Goal: Task Accomplishment & Management: Manage account settings

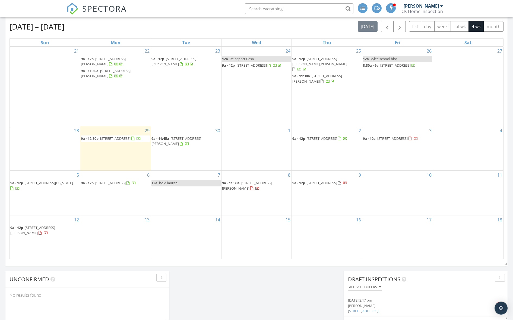
scroll to position [255, 0]
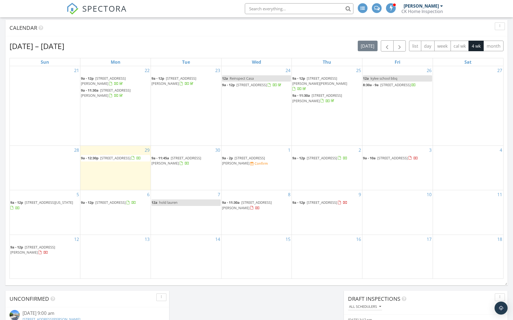
scroll to position [239, 0]
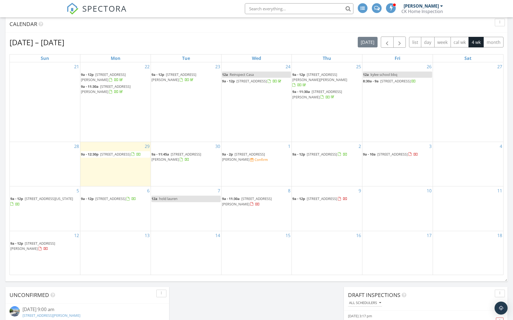
click at [265, 152] on span "114 S Williams Ave, Klamath Falls 97601" at bounding box center [243, 157] width 43 height 10
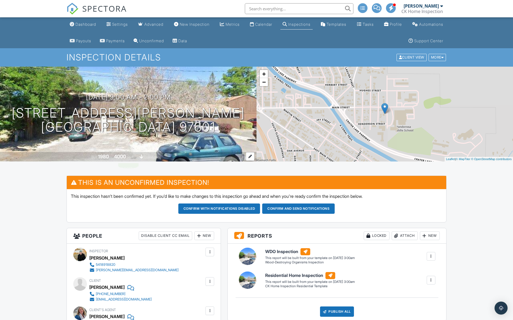
click at [123, 156] on div "4000" at bounding box center [120, 157] width 12 height 6
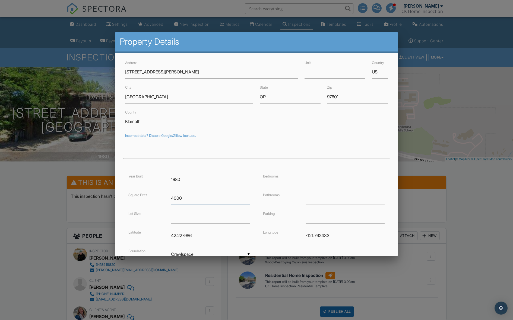
click at [193, 195] on input "4000" at bounding box center [210, 198] width 79 height 13
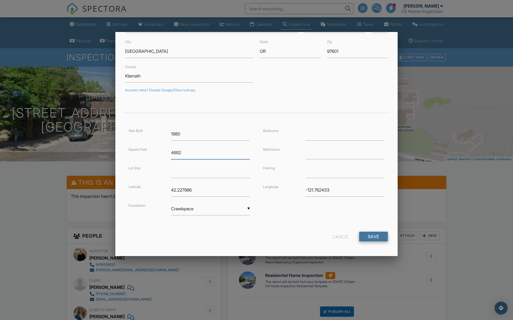
type input "4682"
click at [375, 233] on input "Save" at bounding box center [373, 237] width 29 height 10
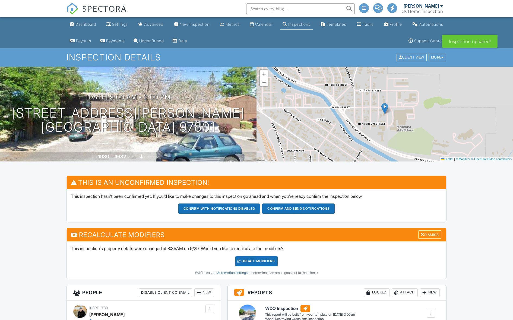
click at [252, 258] on div "UPDATE Modifiers" at bounding box center [256, 261] width 43 height 10
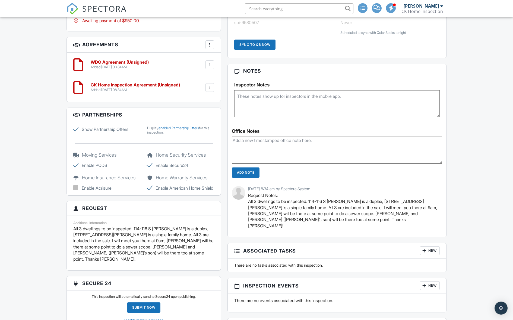
scroll to position [461, 0]
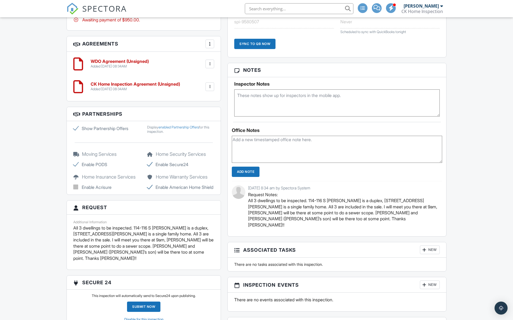
click at [94, 199] on div "People Disable Client CC Email New Client Client's Agent Listing Agent Add Anot…" at bounding box center [143, 49] width 161 height 565
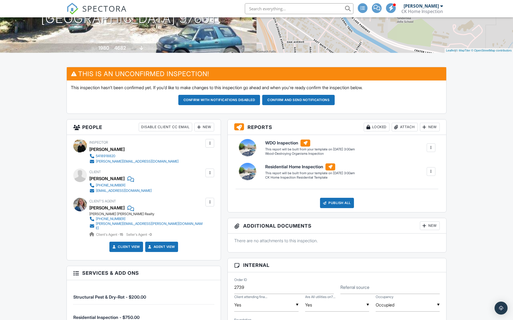
scroll to position [0, 0]
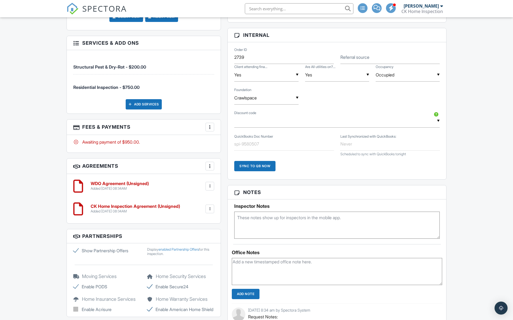
scroll to position [329, 0]
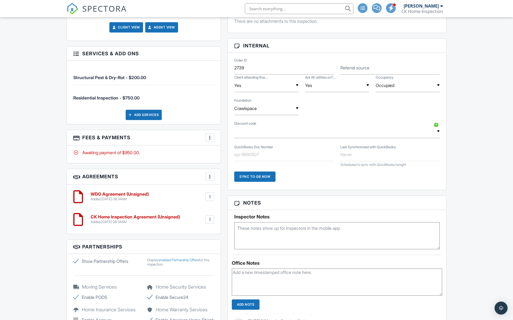
click at [211, 217] on div at bounding box center [209, 219] width 5 height 5
click at [198, 228] on li "Edit" at bounding box center [195, 235] width 31 height 14
click at [212, 194] on div at bounding box center [209, 196] width 5 height 5
click at [210, 206] on li "Edit" at bounding box center [195, 212] width 31 height 14
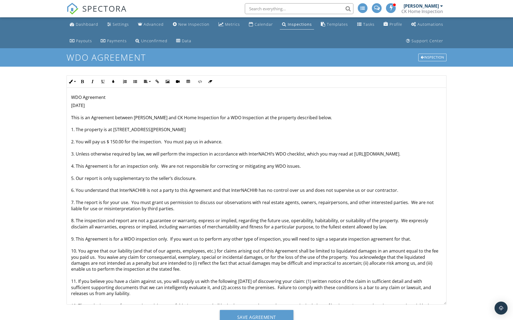
click at [115, 141] on p "10/01/2025 This is an Agreement between Mitul Patel and CK Home Inspection for …" at bounding box center [256, 261] width 371 height 316
click at [282, 320] on input "Save Agreement" at bounding box center [257, 317] width 74 height 15
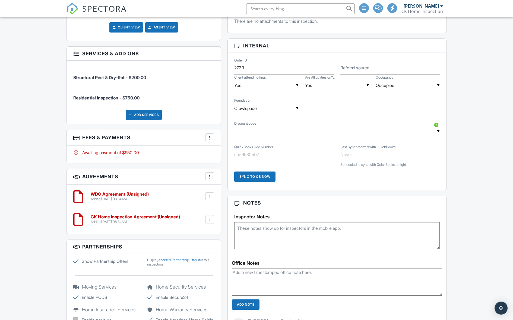
click at [212, 218] on div at bounding box center [209, 219] width 9 height 9
click at [198, 228] on li "Edit" at bounding box center [195, 235] width 31 height 14
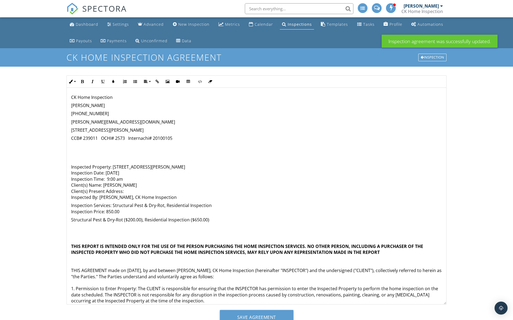
click at [194, 219] on p "Structural Pest & Dry-Rot ($200.00), Residential Inspection ($650.00)" at bounding box center [256, 220] width 371 height 6
click at [108, 214] on p "Inspection Services: Structural Pest & Dry-Rot, Residential Inspection Inspecti…" at bounding box center [256, 209] width 371 height 12
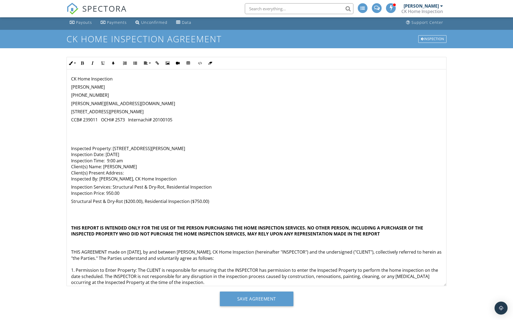
scroll to position [22, 0]
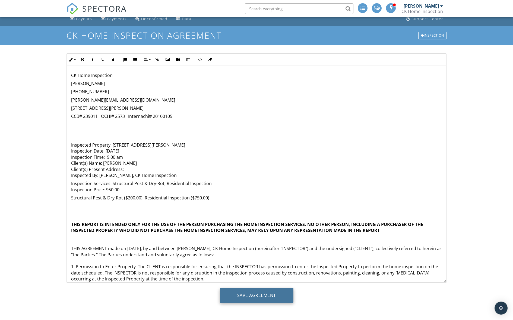
click at [254, 298] on input "Save Agreement" at bounding box center [257, 295] width 74 height 15
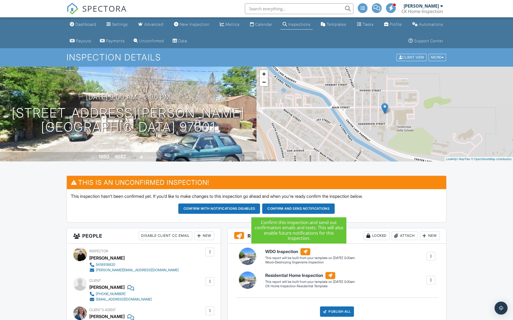
click at [310, 212] on button "Confirm and send notifications" at bounding box center [298, 209] width 72 height 10
